Goal: Task Accomplishment & Management: Use online tool/utility

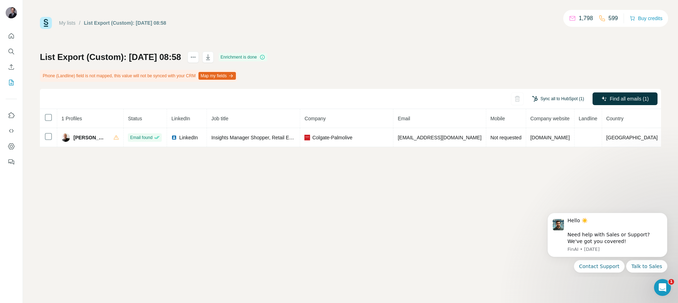
click at [548, 103] on button "Sync all to HubSpot (1)" at bounding box center [558, 99] width 62 height 11
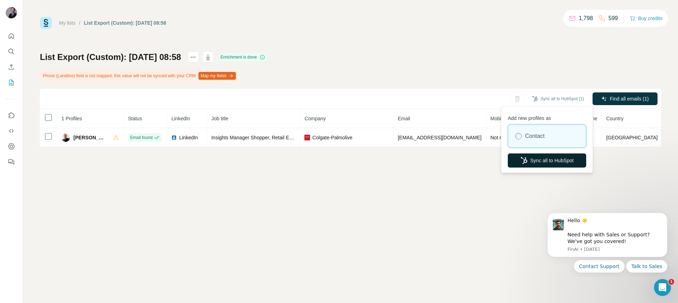
click at [540, 162] on button "Sync all to HubSpot" at bounding box center [547, 161] width 78 height 14
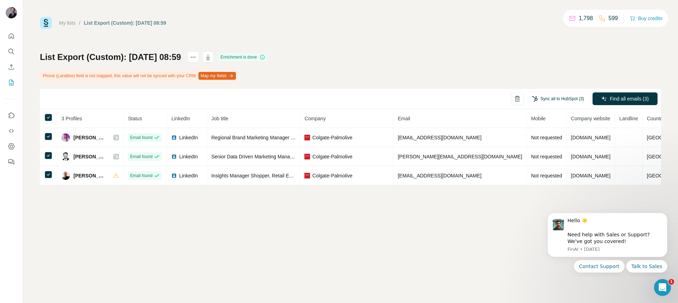
click at [562, 102] on button "Sync all to HubSpot (3)" at bounding box center [558, 99] width 62 height 11
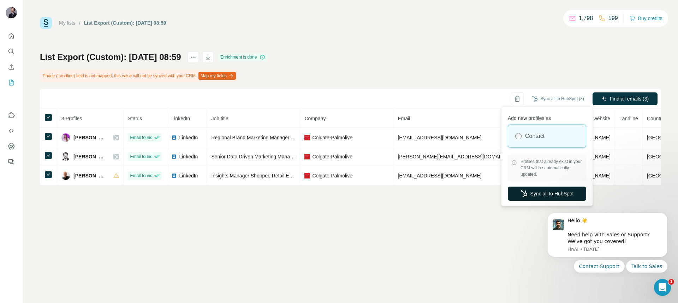
click at [535, 198] on button "Sync all to HubSpot" at bounding box center [547, 194] width 78 height 14
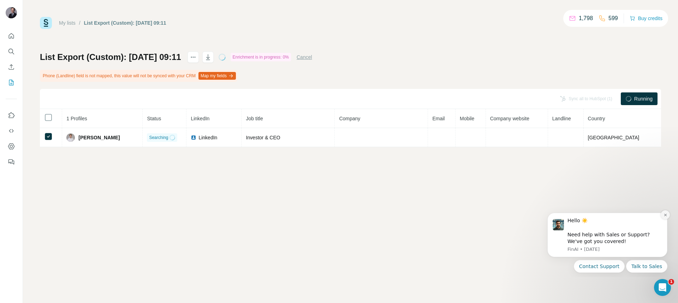
click at [664, 217] on icon "Dismiss notification" at bounding box center [665, 215] width 4 height 4
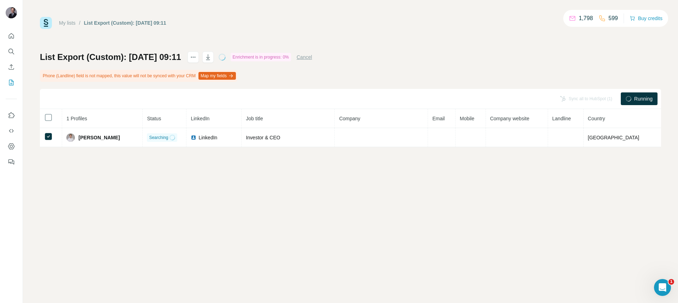
click at [234, 178] on div "My lists / List Export (Custom): 30/09/2025 09:11 1,798 599 Buy credits List Ex…" at bounding box center [350, 151] width 655 height 303
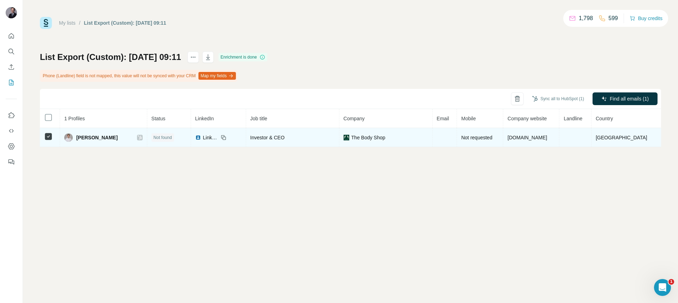
click at [457, 137] on td at bounding box center [444, 137] width 25 height 19
click at [457, 138] on td at bounding box center [444, 137] width 25 height 19
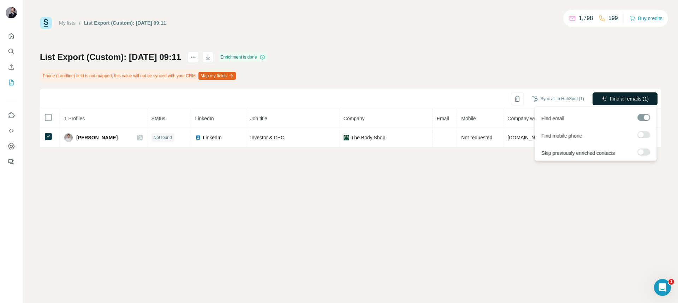
click at [618, 96] on span "Find all emails (1)" at bounding box center [629, 98] width 39 height 7
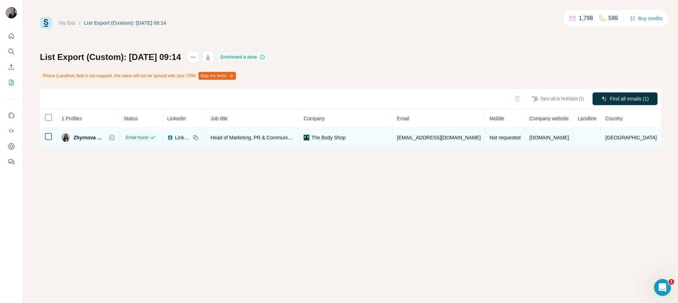
click at [52, 139] on icon at bounding box center [48, 136] width 8 height 8
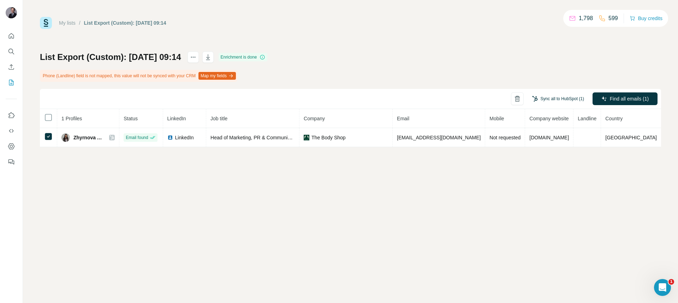
click at [563, 100] on button "Sync all to HubSpot (1)" at bounding box center [558, 99] width 62 height 11
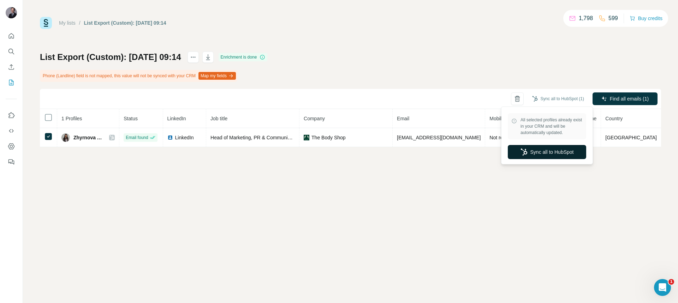
click at [554, 154] on button "Sync all to HubSpot" at bounding box center [547, 152] width 78 height 14
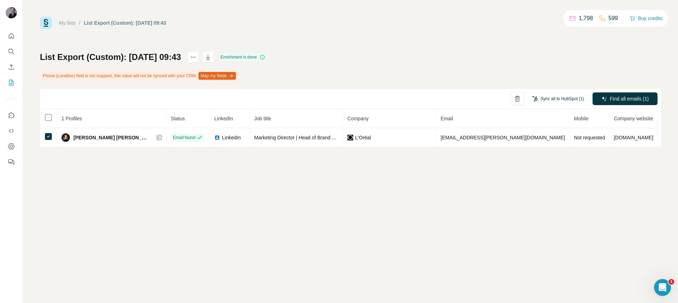
click at [548, 103] on button "Sync all to HubSpot (1)" at bounding box center [558, 99] width 62 height 11
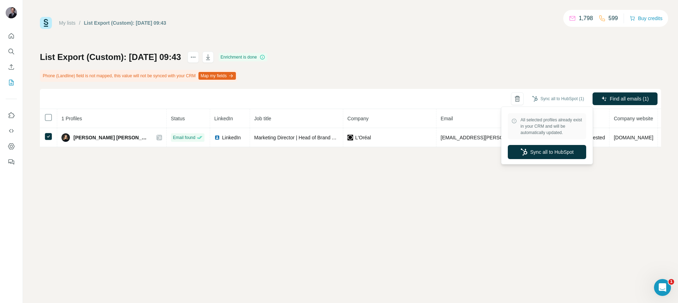
click at [555, 150] on button "Sync all to HubSpot" at bounding box center [547, 152] width 78 height 14
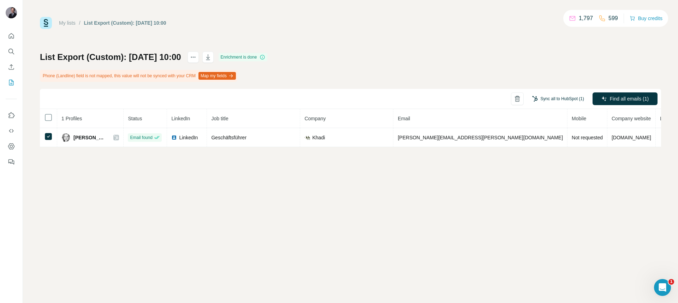
click at [557, 100] on button "Sync all to HubSpot (1)" at bounding box center [558, 99] width 62 height 11
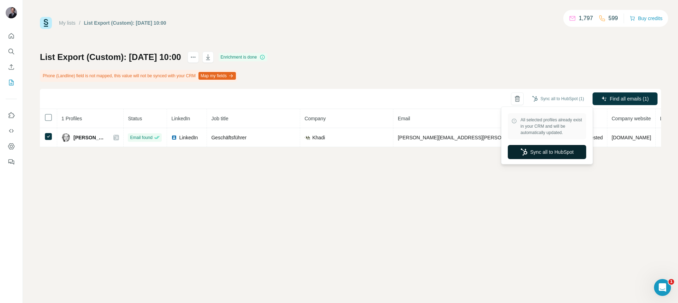
click at [548, 158] on button "Sync all to HubSpot" at bounding box center [547, 152] width 78 height 14
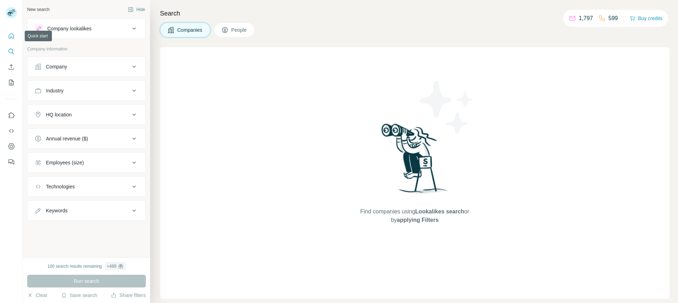
click at [13, 32] on icon "Quick start" at bounding box center [11, 35] width 7 height 7
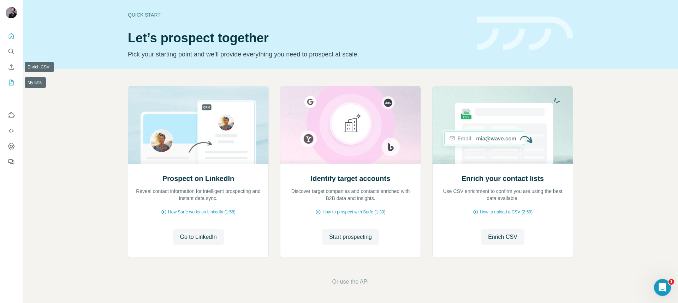
click at [13, 81] on icon "My lists" at bounding box center [11, 82] width 7 height 7
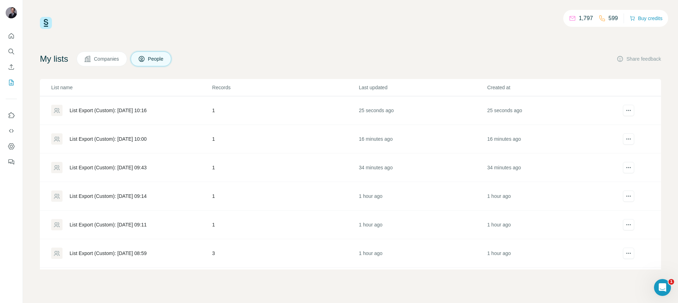
click at [358, 103] on td "25 seconds ago" at bounding box center [422, 110] width 128 height 29
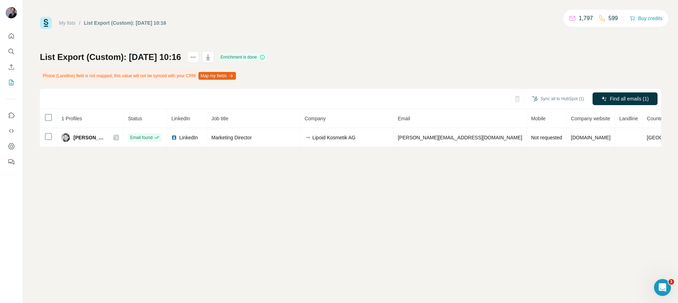
click at [354, 108] on div "Sync all to HubSpot (1) Find all emails (1)" at bounding box center [350, 99] width 621 height 20
click at [533, 99] on icon "button" at bounding box center [535, 99] width 6 height 6
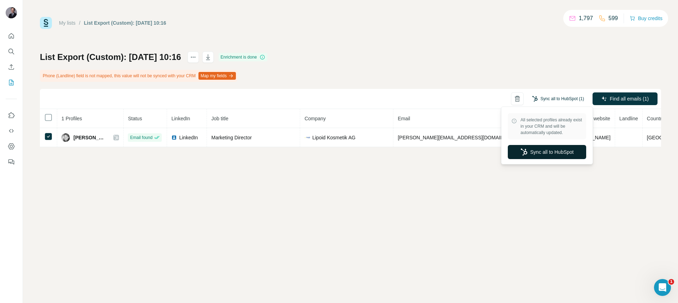
click at [548, 153] on button "Sync all to HubSpot" at bounding box center [547, 152] width 78 height 14
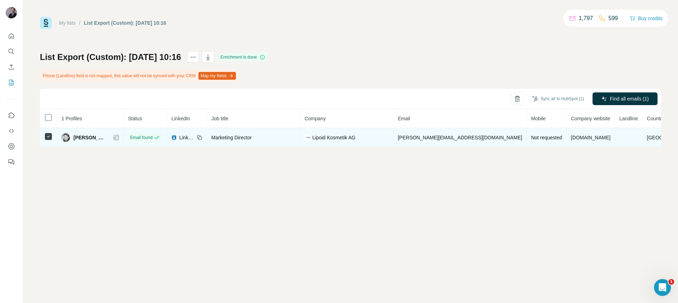
click at [355, 139] on span "Lipoid Kosmetik AG" at bounding box center [333, 137] width 43 height 7
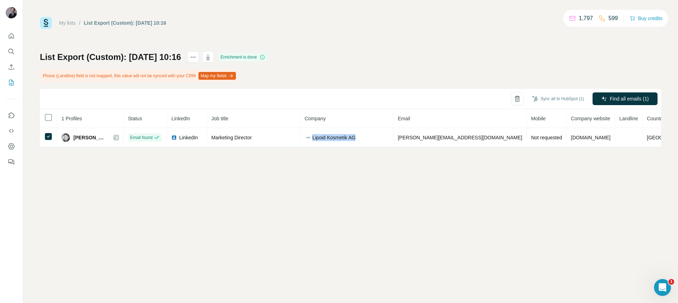
copy span "Lipoid Kosmetik AG"
